Goal: Task Accomplishment & Management: Manage account settings

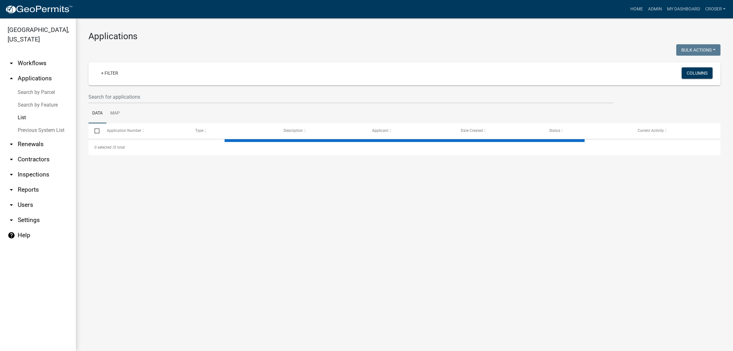
select select "3: 100"
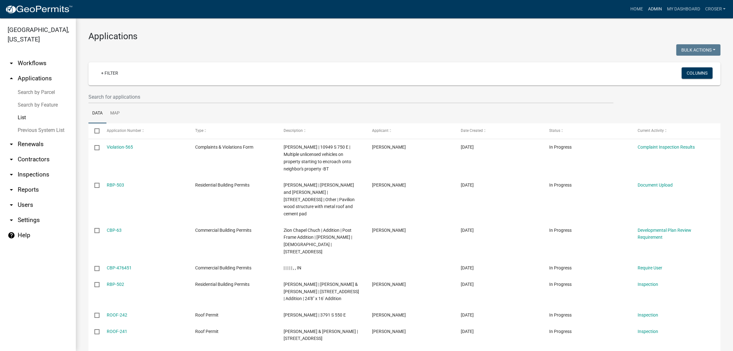
click at [645, 9] on link "Admin" at bounding box center [654, 9] width 19 height 12
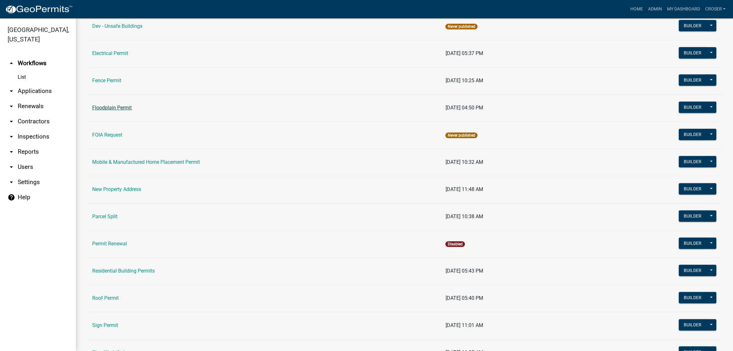
click at [118, 111] on link "Floodplain Permit" at bounding box center [111, 108] width 39 height 6
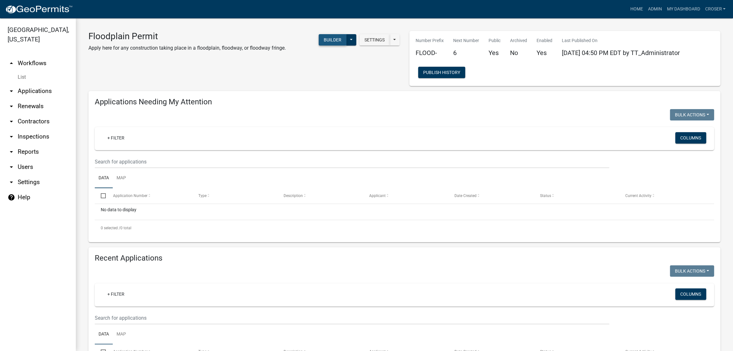
click at [319, 45] on button "Builder" at bounding box center [333, 39] width 28 height 11
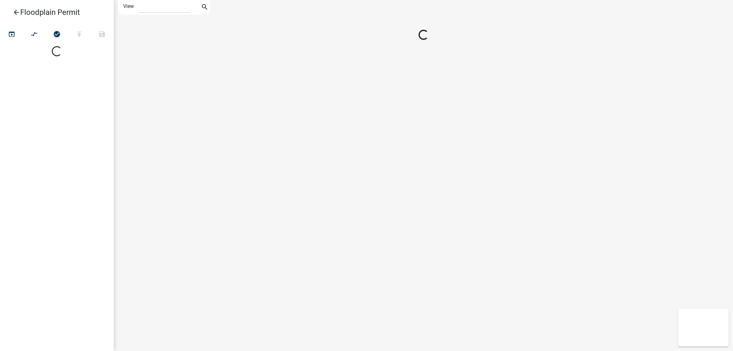
select select "1"
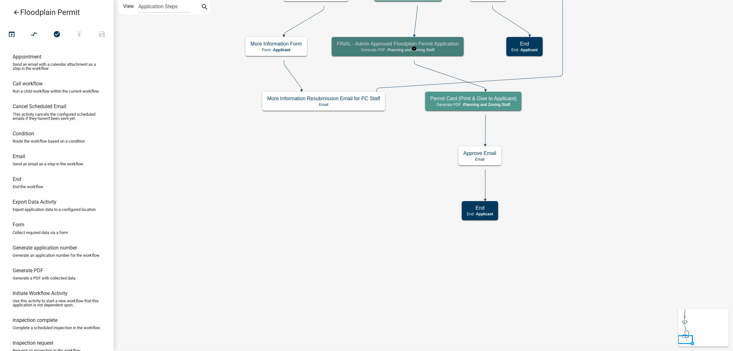
click at [395, 52] on p "Generate PDF - Planning and Zoning Staff" at bounding box center [398, 50] width 122 height 4
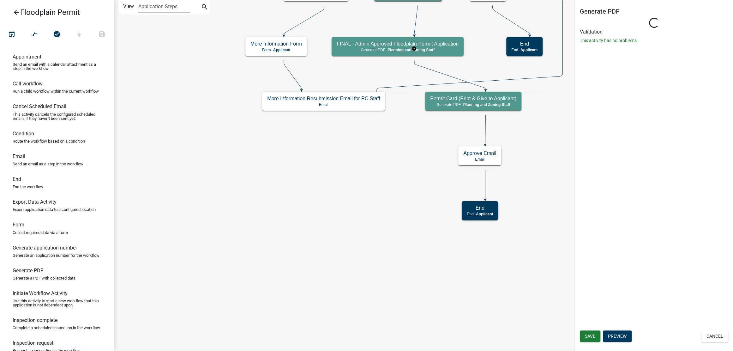
select select "BD9C7999-2EBE-41B9-B891-08D8DB8015E6"
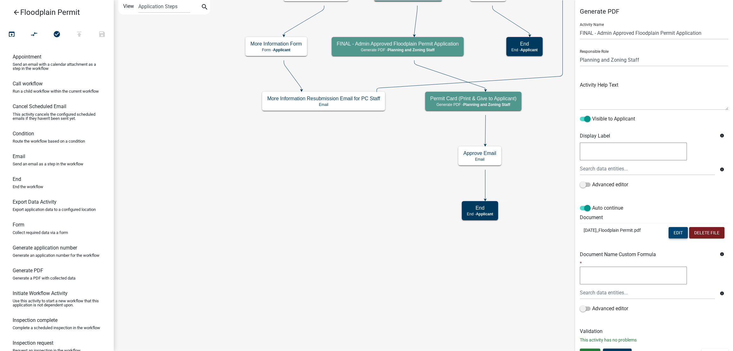
click at [672, 238] on button "Edit" at bounding box center [677, 232] width 19 height 11
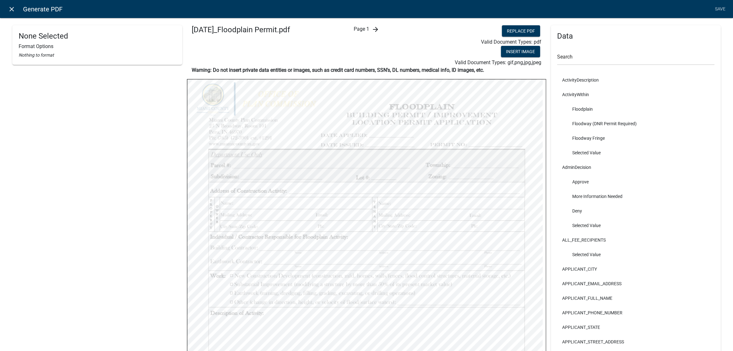
click at [13, 10] on icon "close" at bounding box center [12, 9] width 8 height 8
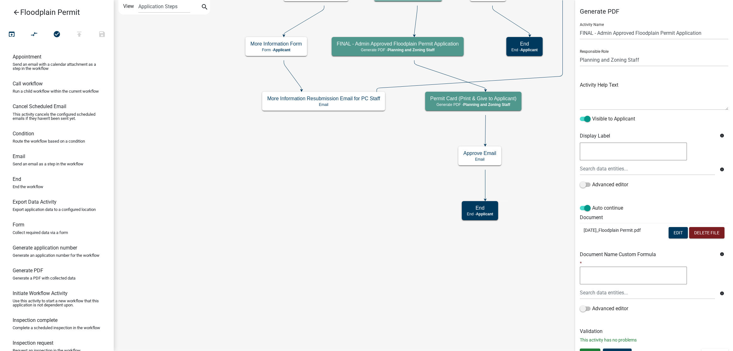
click at [258, 229] on icon "Start Start - Applicant Require User Require user Introduction to Floodplain Pe…" at bounding box center [423, 175] width 619 height 350
click at [451, 317] on icon "Start Start - Applicant Require User Require user Introduction to Floodplain Pe…" at bounding box center [423, 175] width 619 height 350
click at [17, 11] on link "arrow_back Floodplain Permit" at bounding box center [54, 12] width 99 height 15
click at [17, 14] on icon "arrow_back" at bounding box center [17, 13] width 8 height 9
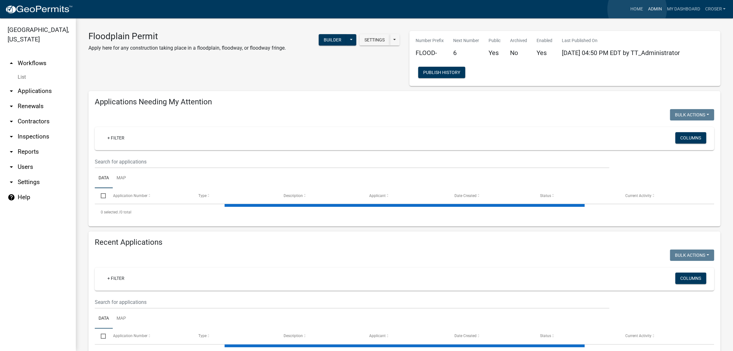
click at [645, 9] on link "Admin" at bounding box center [654, 9] width 19 height 12
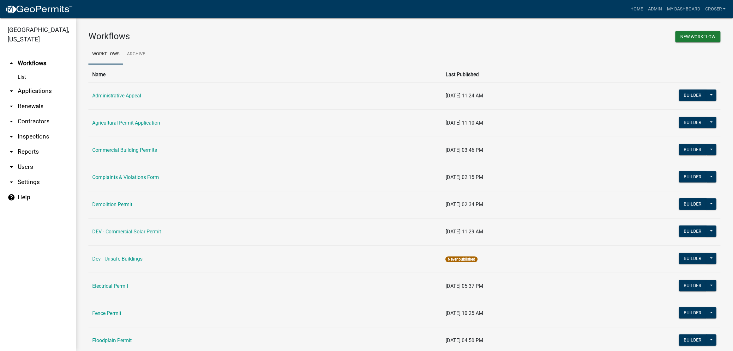
click at [44, 144] on link "arrow_drop_down Inspections" at bounding box center [38, 136] width 76 height 15
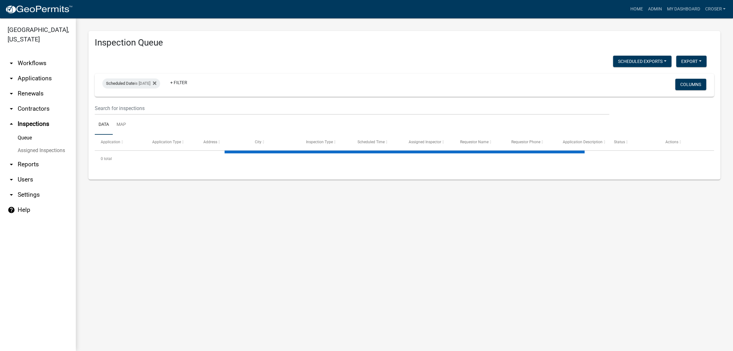
select select "3: 100"
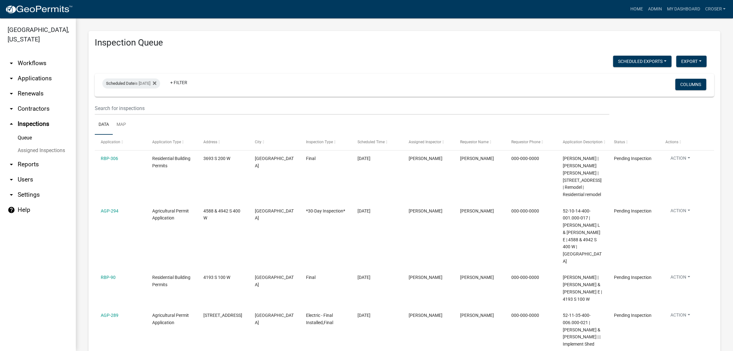
drag, startPoint x: 33, startPoint y: 87, endPoint x: 34, endPoint y: 109, distance: 22.1
click at [33, 86] on link "arrow_drop_down Applications" at bounding box center [38, 78] width 76 height 15
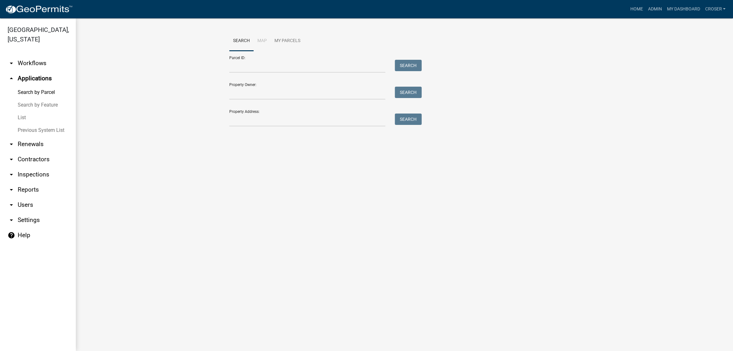
click at [28, 124] on link "List" at bounding box center [38, 117] width 76 height 13
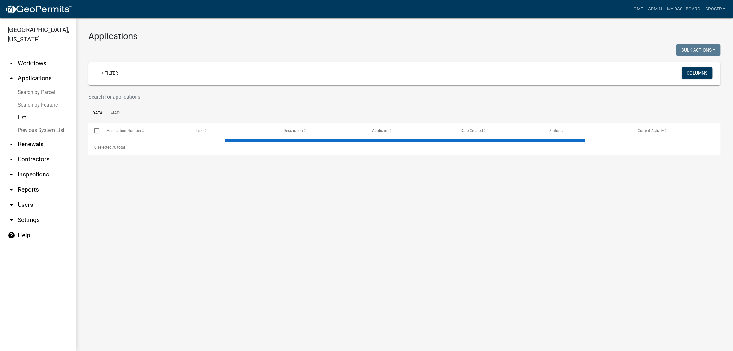
select select "3: 100"
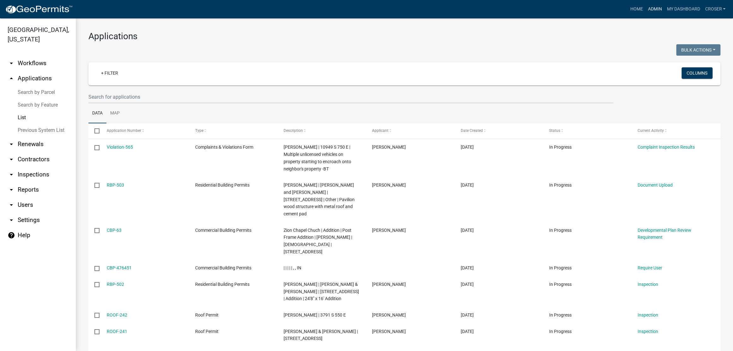
click at [645, 8] on link "Admin" at bounding box center [654, 9] width 19 height 12
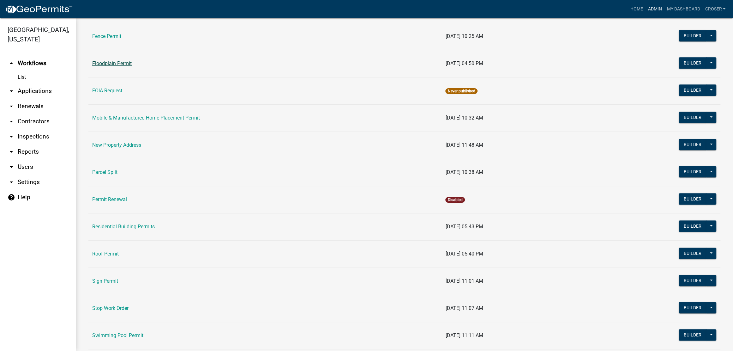
scroll to position [276, 0]
click at [132, 67] on link "Floodplain Permit" at bounding box center [111, 64] width 39 height 6
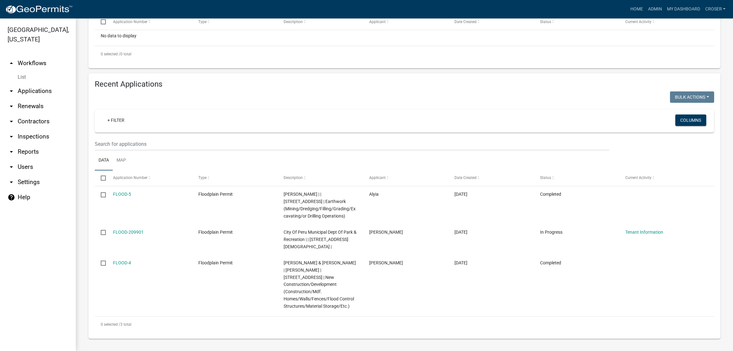
scroll to position [257, 0]
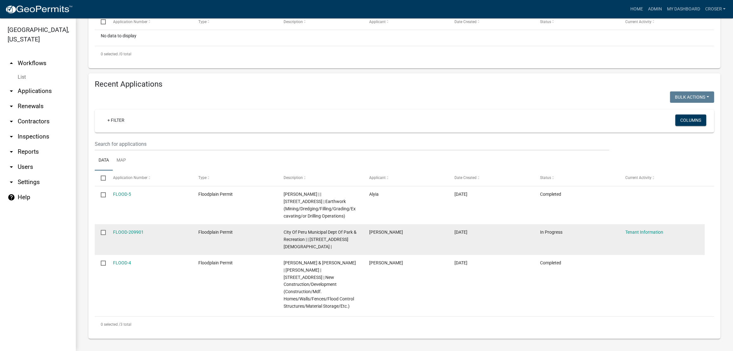
click at [132, 224] on datatable-body-cell "FLOOD-209901" at bounding box center [149, 239] width 85 height 31
click at [132, 229] on link "FLOOD-209901" at bounding box center [128, 231] width 31 height 5
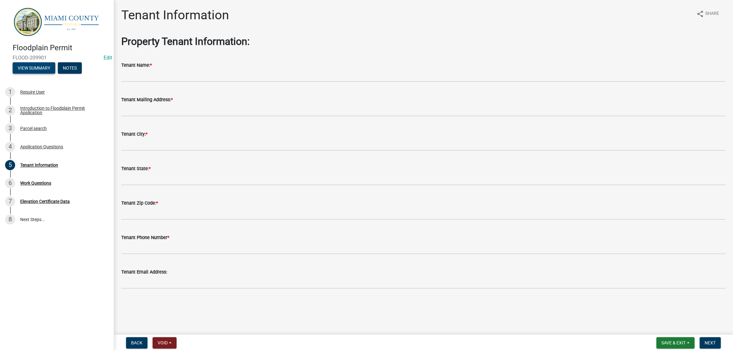
click at [55, 74] on button "View Summary" at bounding box center [34, 67] width 43 height 11
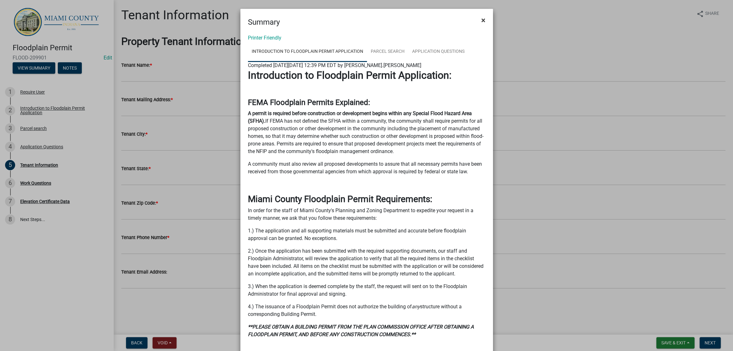
click at [481, 23] on span "×" at bounding box center [483, 20] width 4 height 9
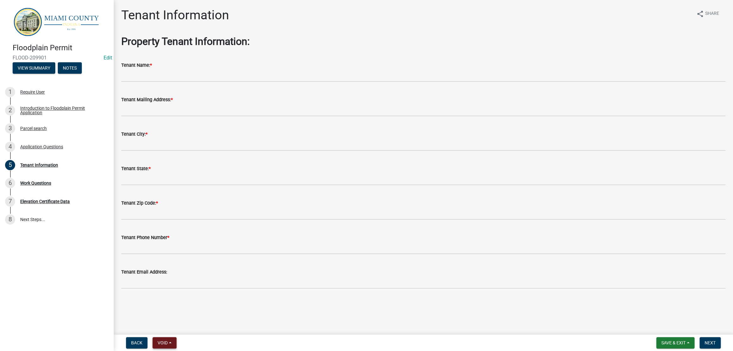
click at [168, 342] on span "Void" at bounding box center [163, 342] width 10 height 5
click at [195, 273] on button "Withdraw" at bounding box center [178, 280] width 51 height 15
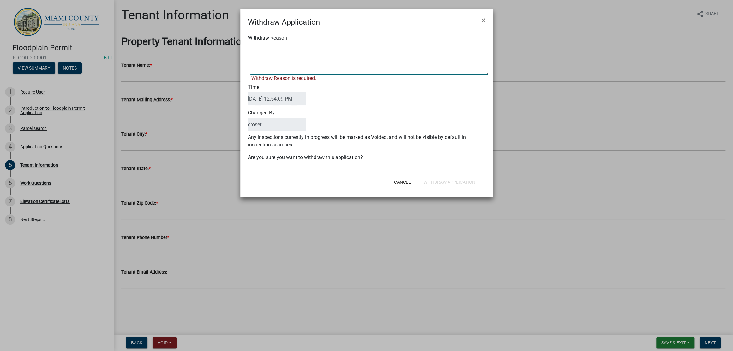
click at [273, 74] on textarea "Withdraw Reason" at bounding box center [368, 59] width 237 height 32
type textarea "Did not complete application. No longer need -CR"
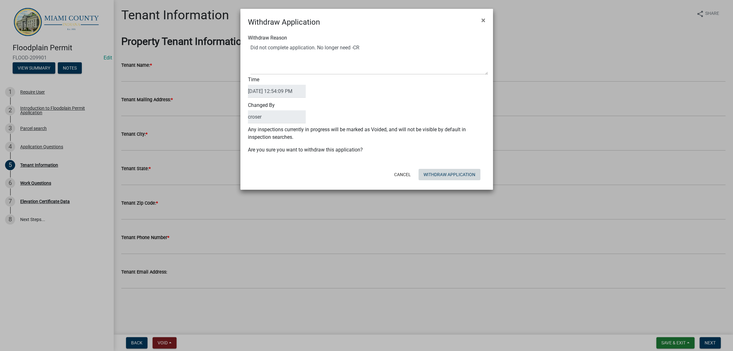
click at [422, 184] on form "Withdraw Application × Withdraw Reason Time [DATE] 12:54:09 PM Changed By crose…" at bounding box center [366, 96] width 253 height 175
click at [422, 180] on button "Withdraw Application" at bounding box center [449, 174] width 62 height 11
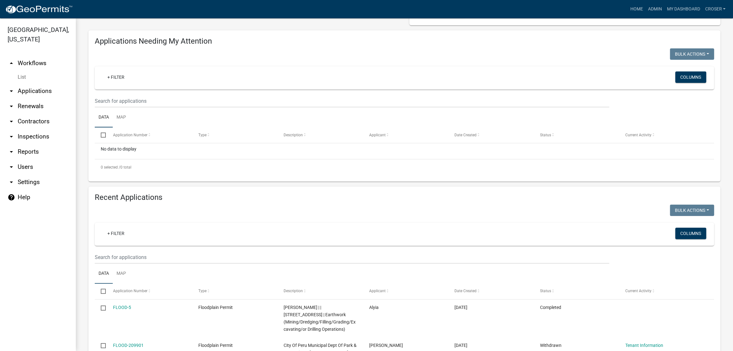
scroll to position [60, 0]
click at [35, 99] on link "arrow_drop_down Applications" at bounding box center [38, 90] width 76 height 15
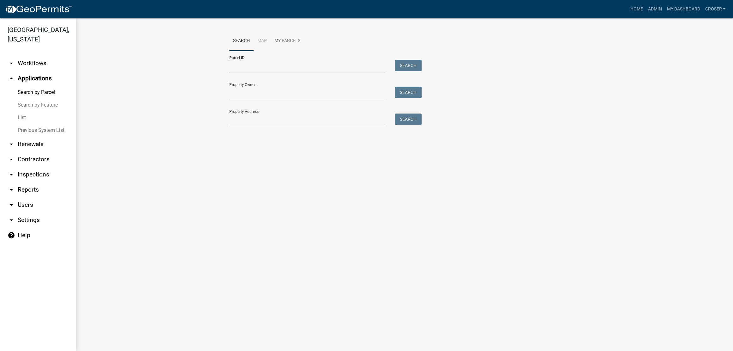
click at [28, 124] on link "List" at bounding box center [38, 117] width 76 height 13
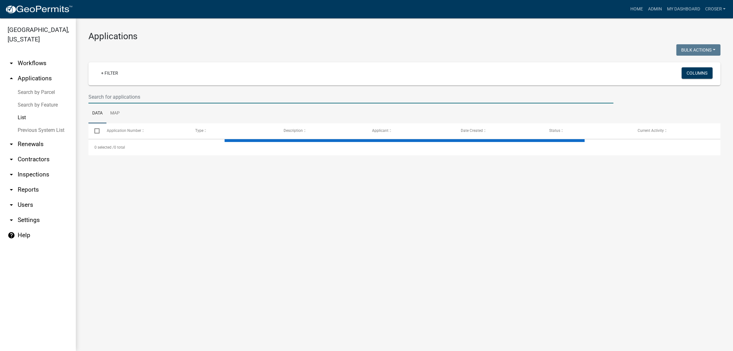
click at [164, 103] on input "text" at bounding box center [350, 96] width 525 height 13
select select "3: 100"
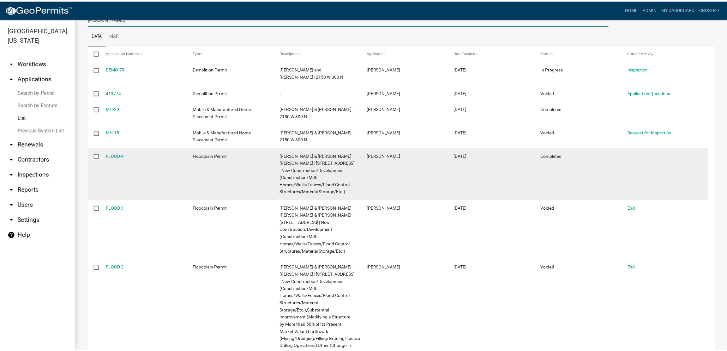
scroll to position [78, 0]
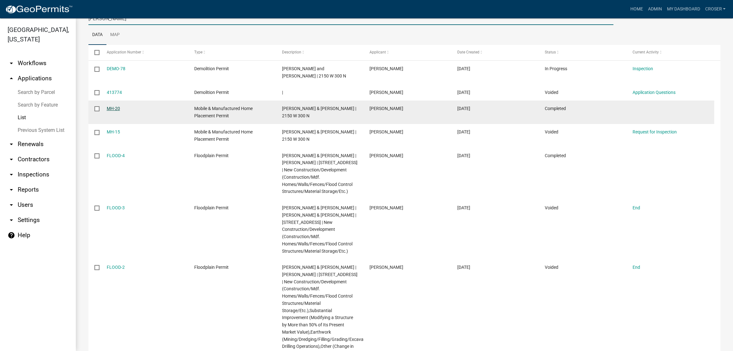
type input "[PERSON_NAME]"
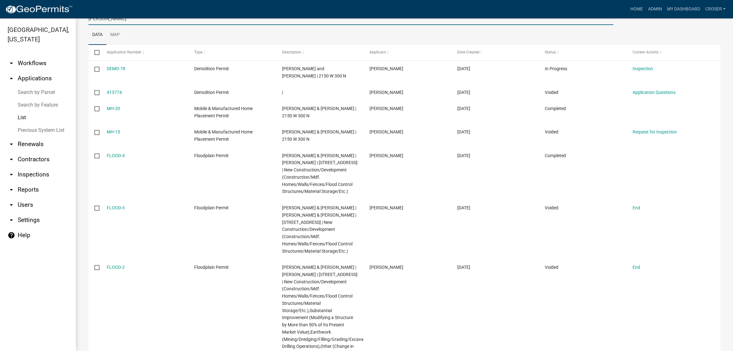
click at [120, 111] on link "MH-20" at bounding box center [113, 108] width 13 height 5
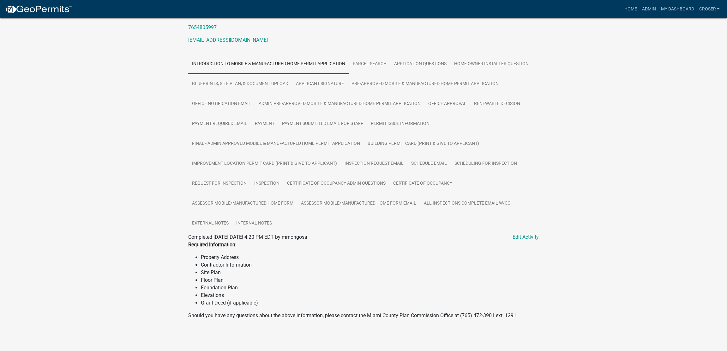
scroll to position [164, 0]
click at [335, 137] on link "FINAL - Admin Approved Mobile & Manufactured Home Permit Application" at bounding box center [276, 144] width 176 height 20
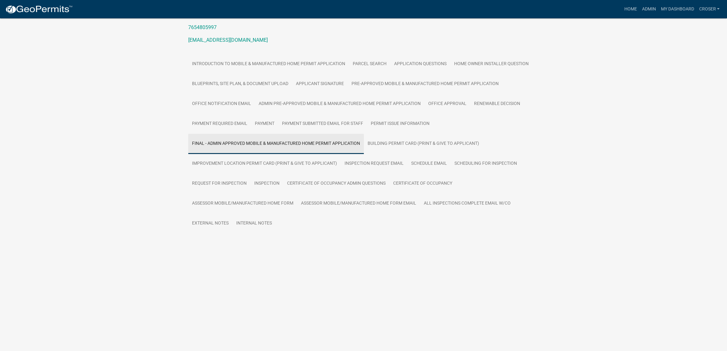
scroll to position [139, 0]
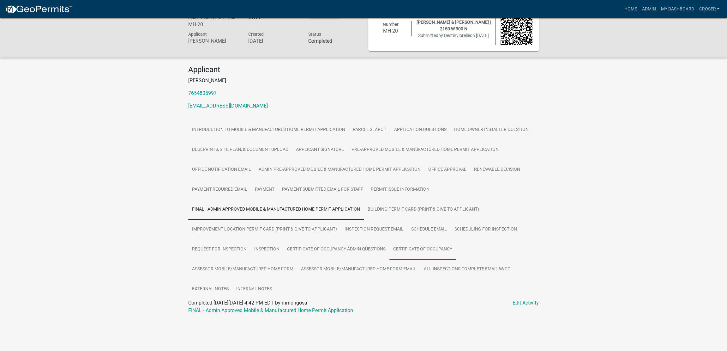
click at [389, 245] on link "Certificate of Occupancy" at bounding box center [422, 249] width 67 height 20
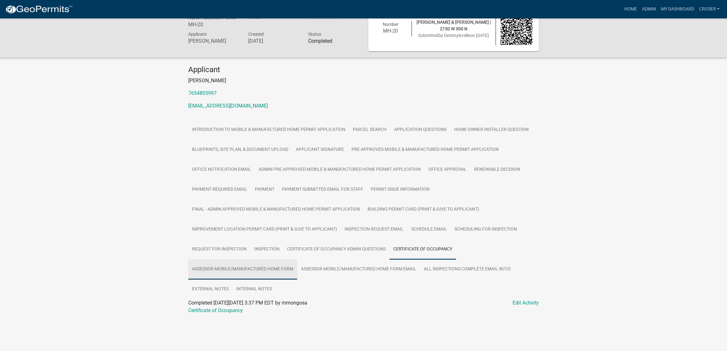
click at [266, 267] on link "Assessor Mobile/Manufactured Home Form" at bounding box center [242, 269] width 109 height 20
click at [232, 292] on link "External Notes" at bounding box center [210, 289] width 44 height 20
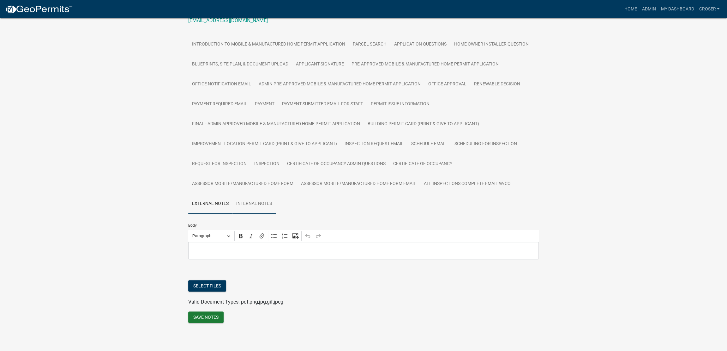
click at [276, 214] on link "Internal Notes" at bounding box center [253, 204] width 43 height 20
click at [232, 194] on link "External Notes" at bounding box center [210, 204] width 44 height 20
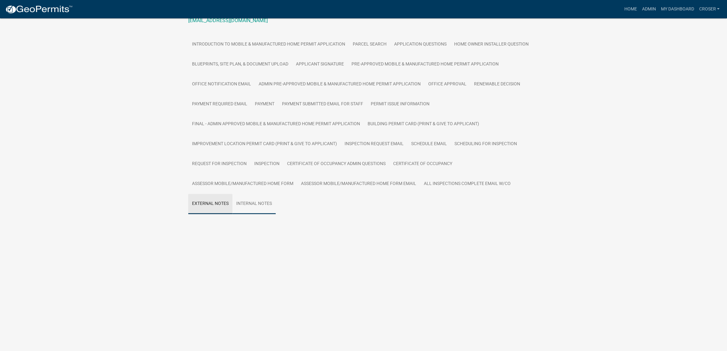
click at [276, 194] on link "Internal Notes" at bounding box center [253, 204] width 43 height 20
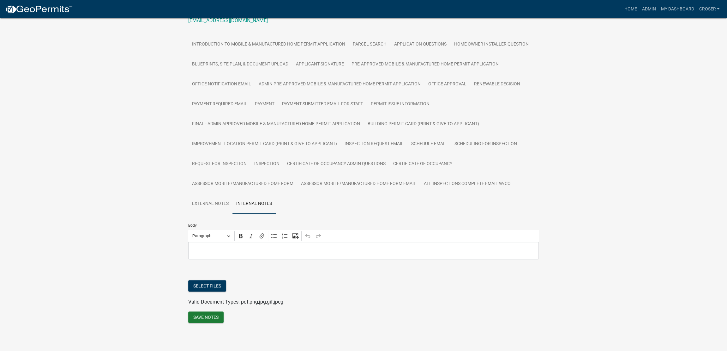
scroll to position [176, 0]
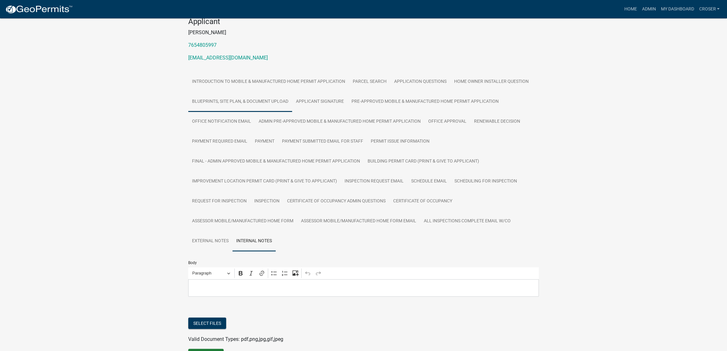
click at [292, 112] on link "Blueprints, Site Plan, & Document Upload" at bounding box center [240, 102] width 104 height 20
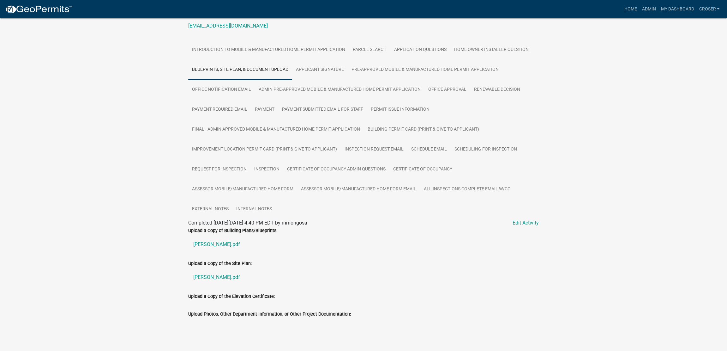
scroll to position [98, 0]
